Goal: Task Accomplishment & Management: Complete application form

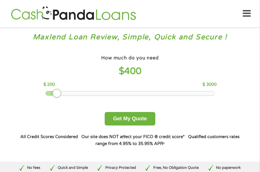
drag, startPoint x: 92, startPoint y: 94, endPoint x: 59, endPoint y: 94, distance: 33.6
click at [59, 94] on div at bounding box center [56, 93] width 9 height 9
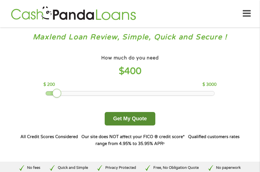
click at [123, 119] on button "Get My Quote" at bounding box center [130, 119] width 50 height 14
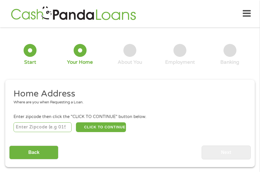
scroll to position [3, 0]
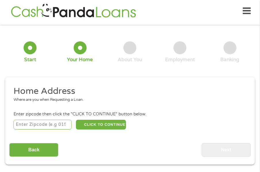
click at [46, 123] on input "number" at bounding box center [43, 125] width 58 height 10
type input "89011"
click at [102, 127] on button "CLICK TO CONTINUE" at bounding box center [101, 125] width 50 height 10
type input "89011"
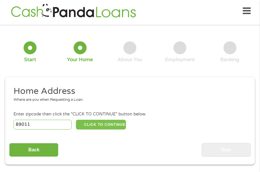
type input "[PERSON_NAME]"
select select "[US_STATE]"
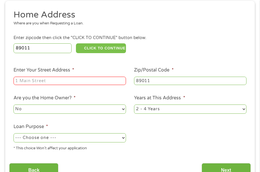
scroll to position [95, 0]
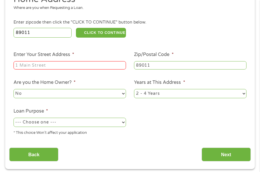
click at [38, 61] on input "Enter Your Street Address *" at bounding box center [70, 65] width 112 height 9
type input "[STREET_ADDRESS]"
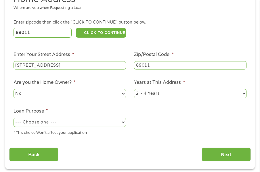
click at [181, 97] on select "1 Year or less 1 - 2 Years 2 - 4 Years Over 4 Years" at bounding box center [190, 93] width 112 height 9
select select "12months"
click at [134, 89] on select "1 Year or less 1 - 2 Years 2 - 4 Years Over 4 Years" at bounding box center [190, 93] width 112 height 9
click at [67, 126] on select "--- Choose one --- Pay Bills Debt Consolidation Home Improvement Major Purchase…" at bounding box center [70, 122] width 112 height 9
select select "other"
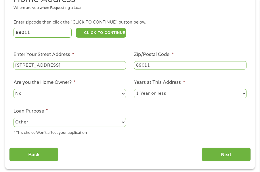
click at [14, 118] on select "--- Choose one --- Pay Bills Debt Consolidation Home Improvement Major Purchase…" at bounding box center [70, 122] width 112 height 9
click at [226, 155] on input "Next" at bounding box center [225, 155] width 49 height 14
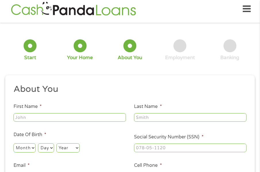
scroll to position [3, 0]
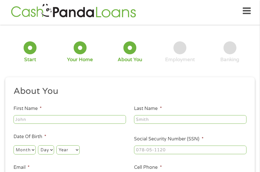
click at [120, 120] on input "First Name *" at bounding box center [70, 119] width 112 height 9
type input "Chonel"
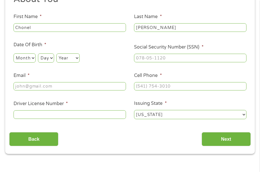
scroll to position [113, 0]
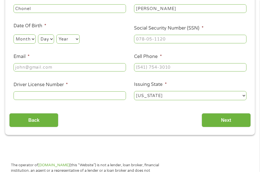
type input "[PERSON_NAME]"
click at [33, 42] on select "Month 1 2 3 4 5 6 7 8 9 10 11 12" at bounding box center [25, 38] width 22 height 9
select select "9"
click at [14, 34] on select "Month 1 2 3 4 5 6 7 8 9 10 11 12" at bounding box center [25, 38] width 22 height 9
click at [53, 39] on select "Day 1 2 3 4 5 6 7 8 9 10 11 12 13 14 15 16 17 18 19 20 21 22 23 24 25 26 27 28 …" at bounding box center [46, 38] width 16 height 9
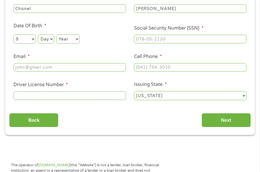
select select "10"
click at [38, 34] on select "Day 1 2 3 4 5 6 7 8 9 10 11 12 13 14 15 16 17 18 19 20 21 22 23 24 25 26 27 28 …" at bounding box center [46, 38] width 16 height 9
click at [74, 38] on select "Year [DATE] 2006 2005 2004 2003 2002 2001 2000 1999 1998 1997 1996 1995 1994 19…" at bounding box center [67, 38] width 23 height 9
select select "1985"
click at [57, 34] on select "Year [DATE] 2006 2005 2004 2003 2002 2001 2000 1999 1998 1997 1996 1995 1994 19…" at bounding box center [67, 38] width 23 height 9
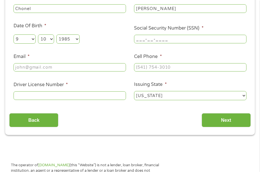
click at [153, 41] on input "___-__-____" at bounding box center [190, 39] width 112 height 9
type input "433-59-4979"
click at [71, 70] on input "Email *" at bounding box center [70, 67] width 112 height 9
type input "[EMAIL_ADDRESS][DOMAIN_NAME]"
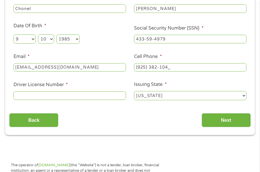
type input "[PHONE_NUMBER]"
click at [30, 96] on input "Driver License Number *" at bounding box center [70, 95] width 112 height 9
click at [30, 96] on input "2104124313" at bounding box center [70, 95] width 112 height 9
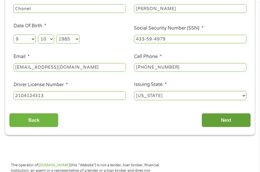
type input "2104124313"
click at [221, 119] on input "Next" at bounding box center [225, 120] width 49 height 14
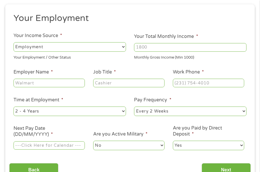
scroll to position [3, 0]
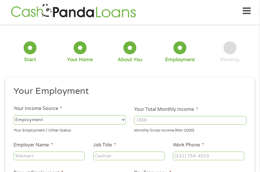
click at [226, 120] on input "Your Total Monthly Income *" at bounding box center [190, 120] width 112 height 9
type input "2"
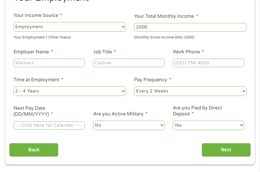
scroll to position [98, 0]
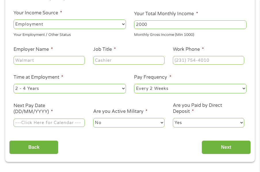
type input "2000"
click at [57, 58] on input "Employer Name *" at bounding box center [49, 60] width 71 height 9
type input "Angel Care"
click at [126, 61] on input "Job Title *" at bounding box center [128, 60] width 71 height 9
type input "Caregiver"
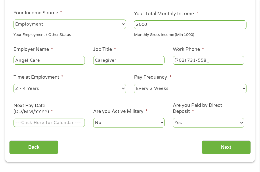
type input "[PHONE_NUMBER]"
click at [122, 91] on select "--- Choose one --- 1 Year or less 1 - 2 Years 2 - 4 Years Over 4 Years" at bounding box center [70, 88] width 112 height 9
select select "12months"
click at [14, 84] on select "--- Choose one --- 1 Year or less 1 - 2 Years 2 - 4 Years Over 4 Years" at bounding box center [70, 88] width 112 height 9
click at [74, 122] on input "Next Pay Date (DD/MM/YYYY) *" at bounding box center [49, 123] width 71 height 9
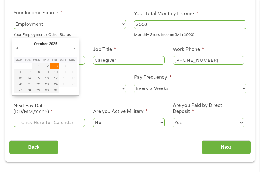
type input "[DATE]"
click at [77, 122] on input "[DATE]" at bounding box center [49, 123] width 71 height 9
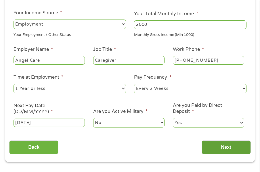
click at [212, 148] on input "Next" at bounding box center [225, 147] width 49 height 14
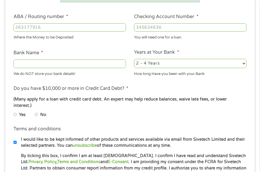
scroll to position [202, 0]
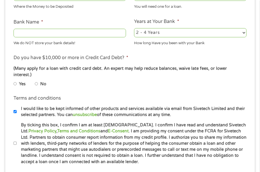
click at [49, 30] on input "Bank Name *" at bounding box center [70, 33] width 112 height 9
type input "Bank Of America"
click at [237, 32] on select "2 - 4 Years 6 - 12 Months 1 - 2 Years Over 4 Years" at bounding box center [190, 32] width 112 height 9
select select "12months"
click at [134, 28] on select "2 - 4 Years 6 - 12 Months 1 - 2 Years Over 4 Years" at bounding box center [190, 32] width 112 height 9
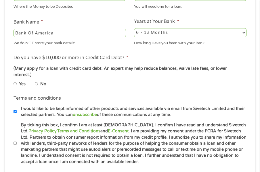
click at [36, 80] on input "No" at bounding box center [36, 83] width 3 height 7
radio input "true"
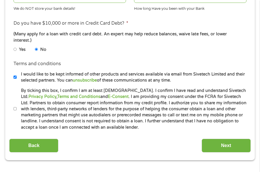
scroll to position [248, 0]
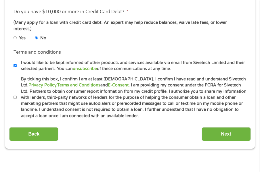
click at [16, 94] on input "By ticking this box, I confirm I am at least [DEMOGRAPHIC_DATA]. I confirm I ha…" at bounding box center [15, 97] width 3 height 7
checkbox input "true"
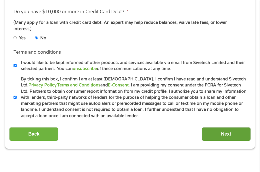
click at [232, 134] on input "Next" at bounding box center [225, 134] width 49 height 14
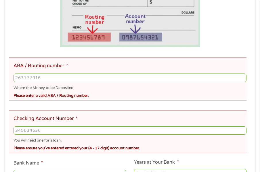
scroll to position [190, 0]
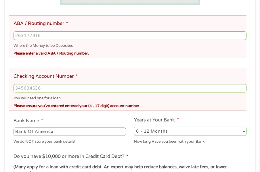
click at [71, 35] on input "ABA / Routing number *" at bounding box center [130, 35] width 233 height 9
type input "122400724"
type input "BANK OF AMERICA NA"
type input "122400724"
click at [41, 85] on input "Checking Account Number *" at bounding box center [130, 88] width 233 height 9
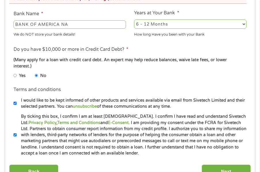
scroll to position [336, 0]
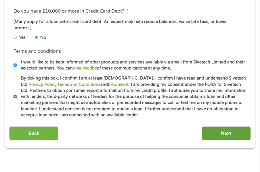
type input "501030800070"
click at [222, 126] on input "Next" at bounding box center [225, 133] width 49 height 14
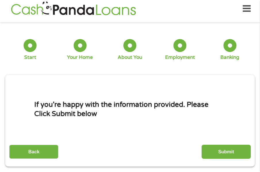
scroll to position [3, 0]
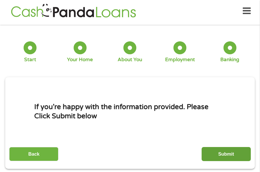
click at [230, 151] on input "Submit" at bounding box center [225, 154] width 49 height 14
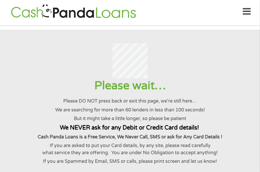
scroll to position [0, 0]
